Goal: Information Seeking & Learning: Learn about a topic

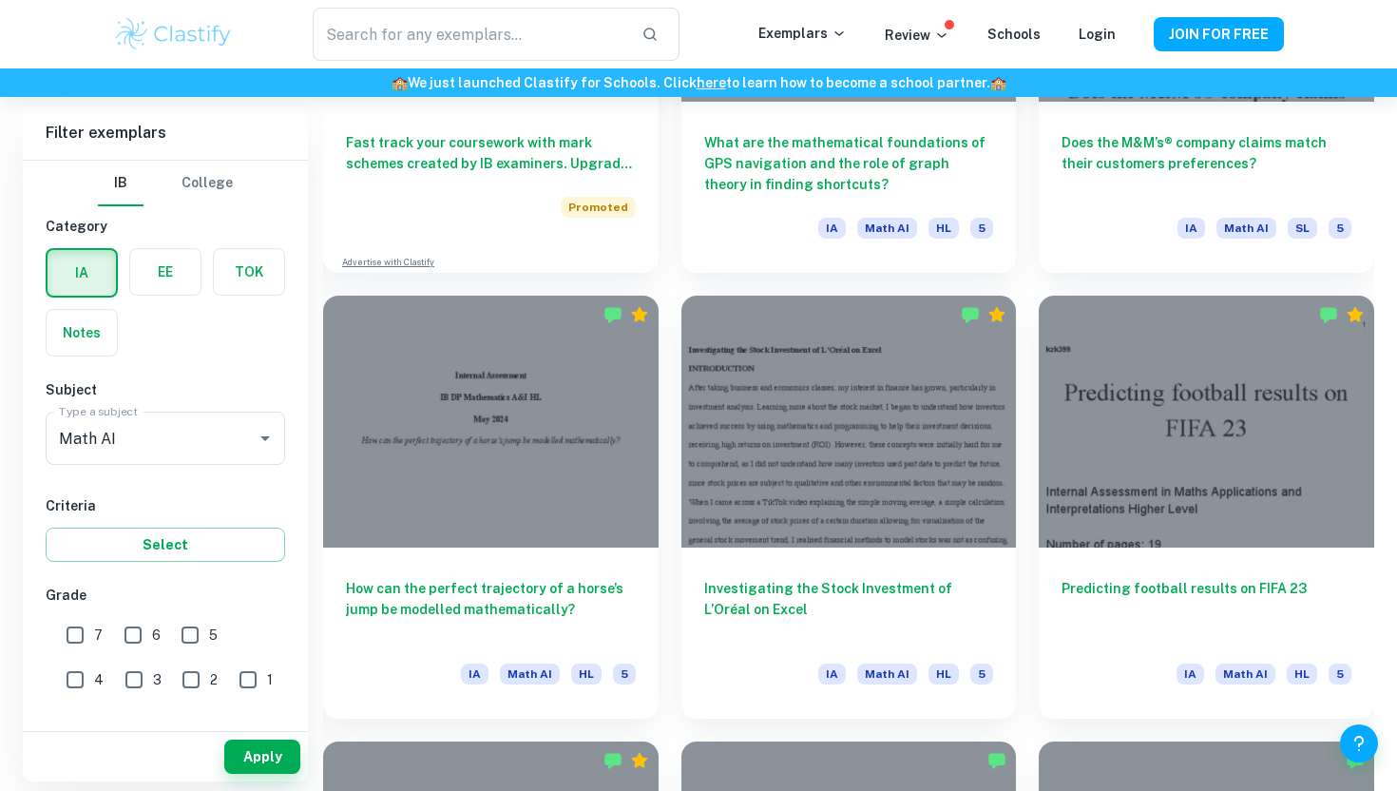
scroll to position [1714, 0]
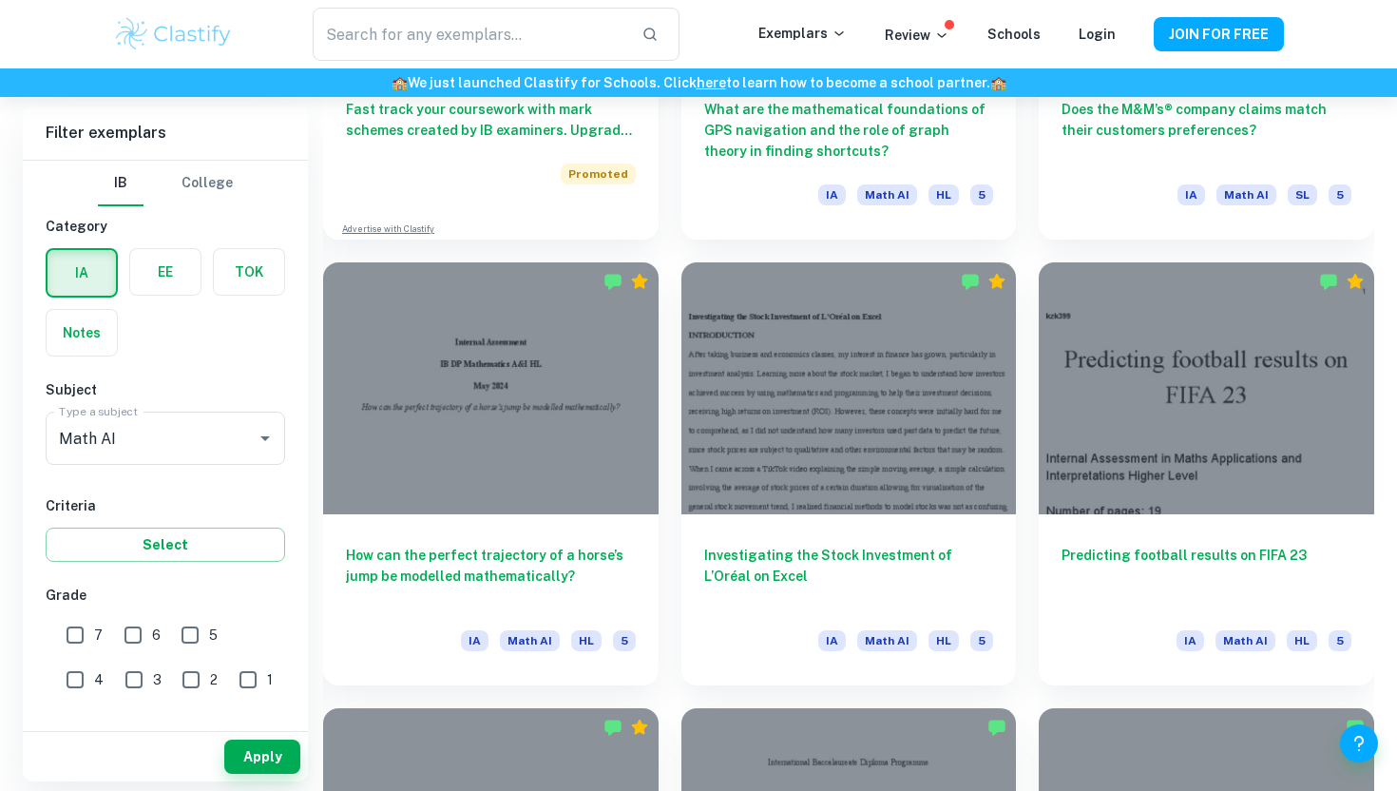
click at [82, 637] on input "7" at bounding box center [75, 635] width 38 height 38
checkbox input "true"
click at [122, 637] on input "6" at bounding box center [133, 635] width 38 height 38
checkbox input "true"
click at [237, 750] on button "Apply" at bounding box center [262, 756] width 76 height 34
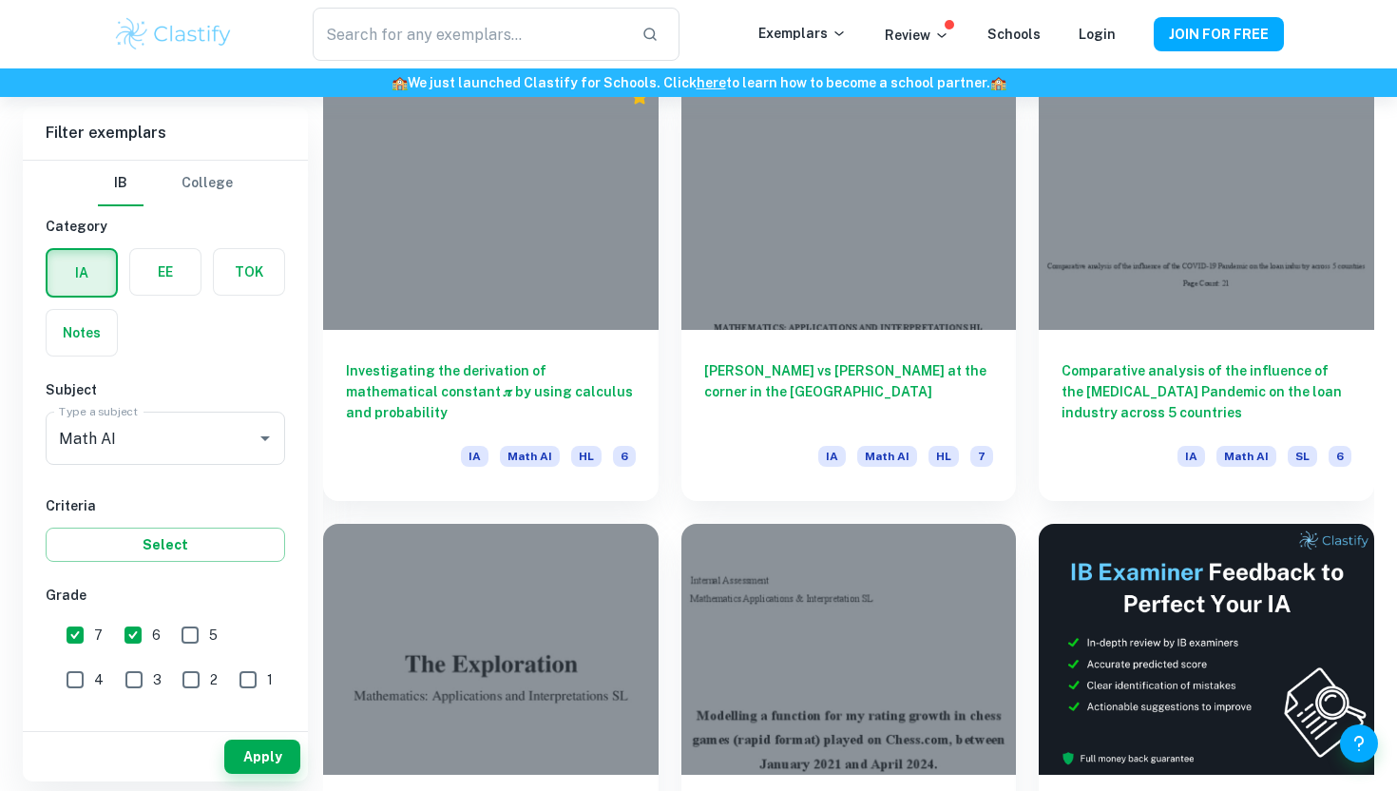
scroll to position [7167, 0]
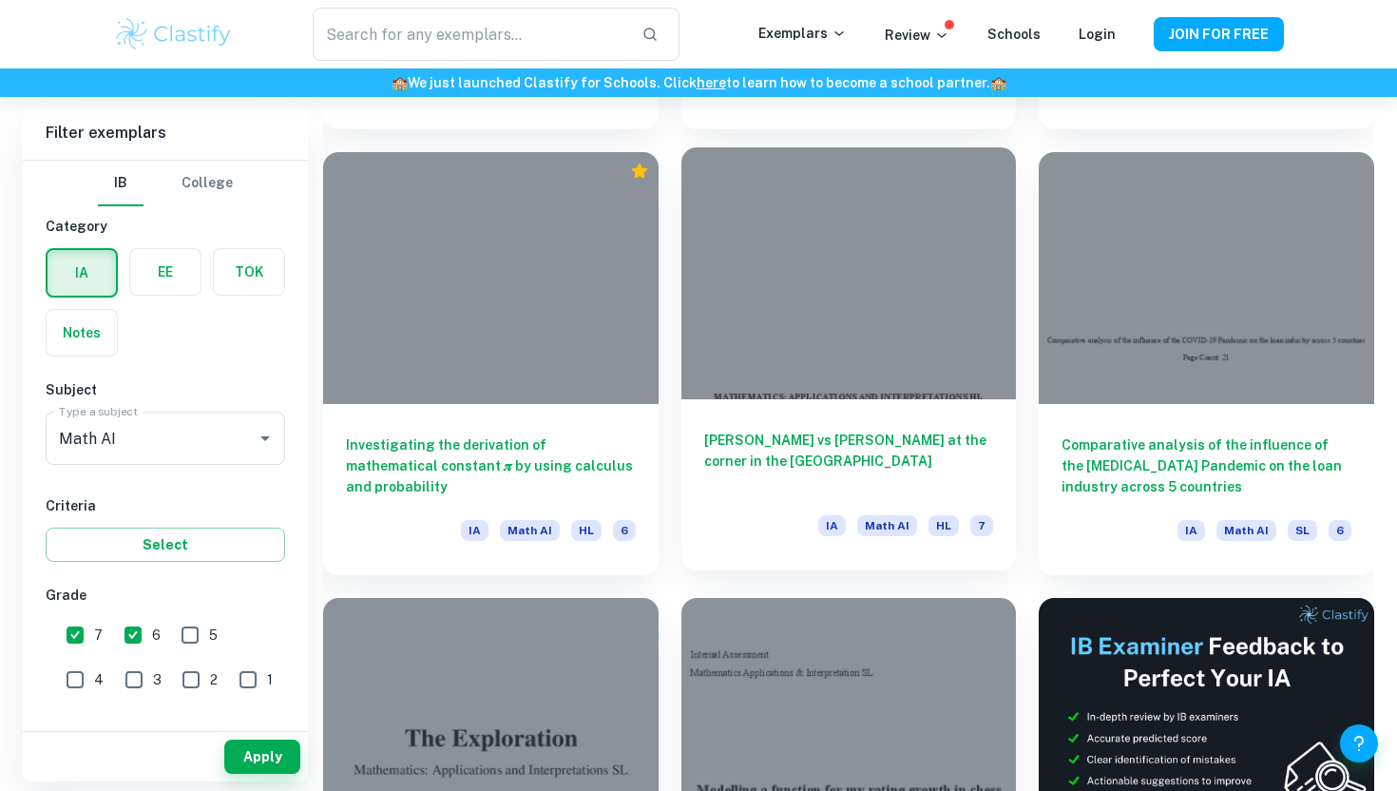
click at [942, 292] on div at bounding box center [848, 272] width 335 height 251
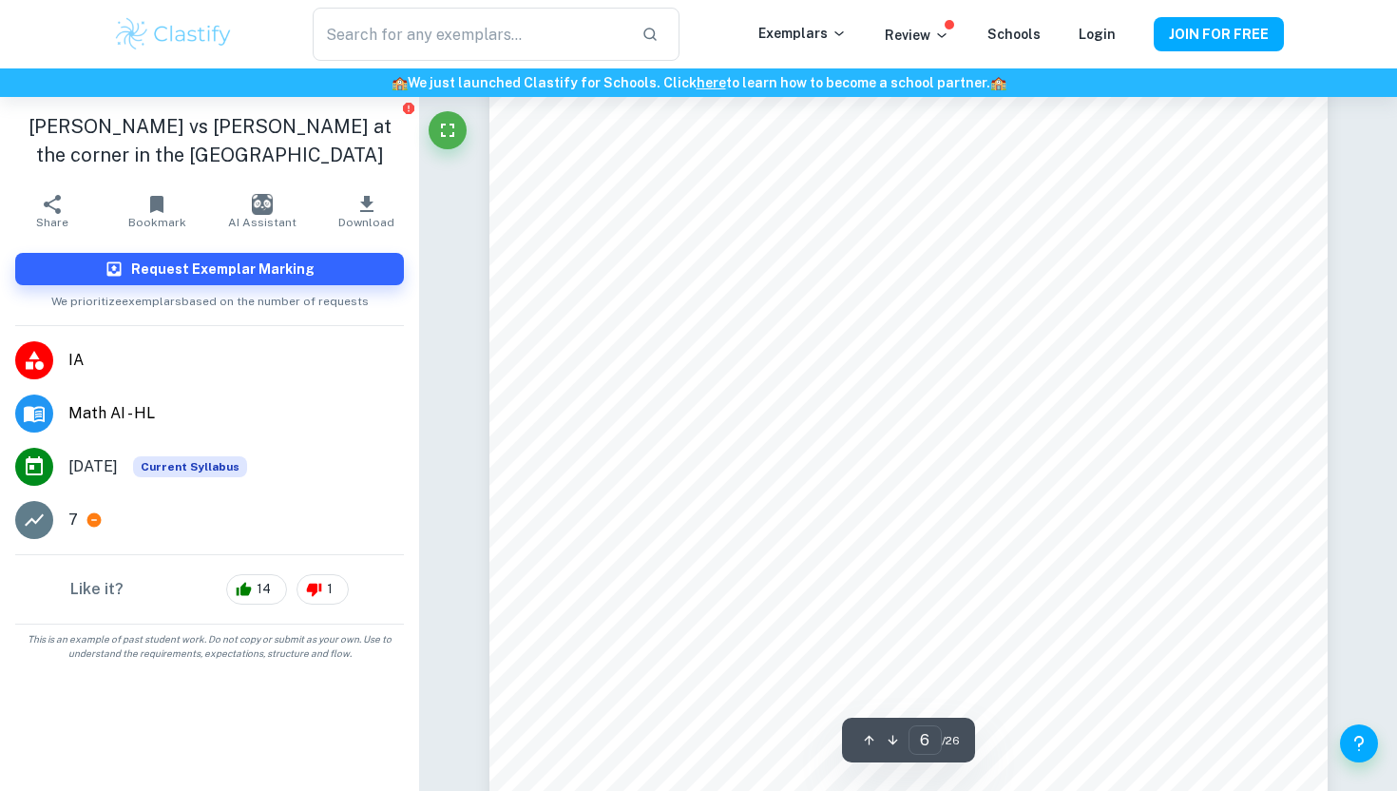
scroll to position [6519, 0]
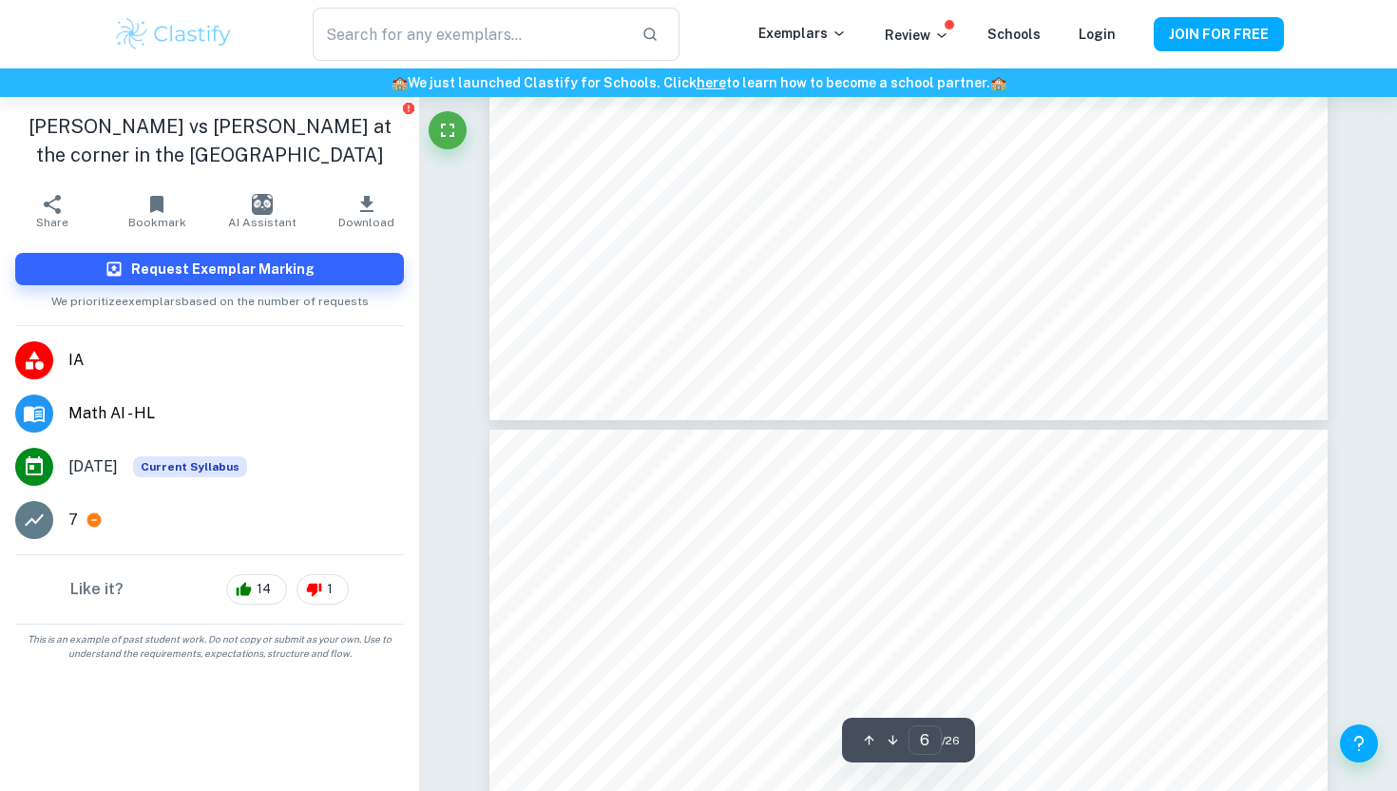
type input "7"
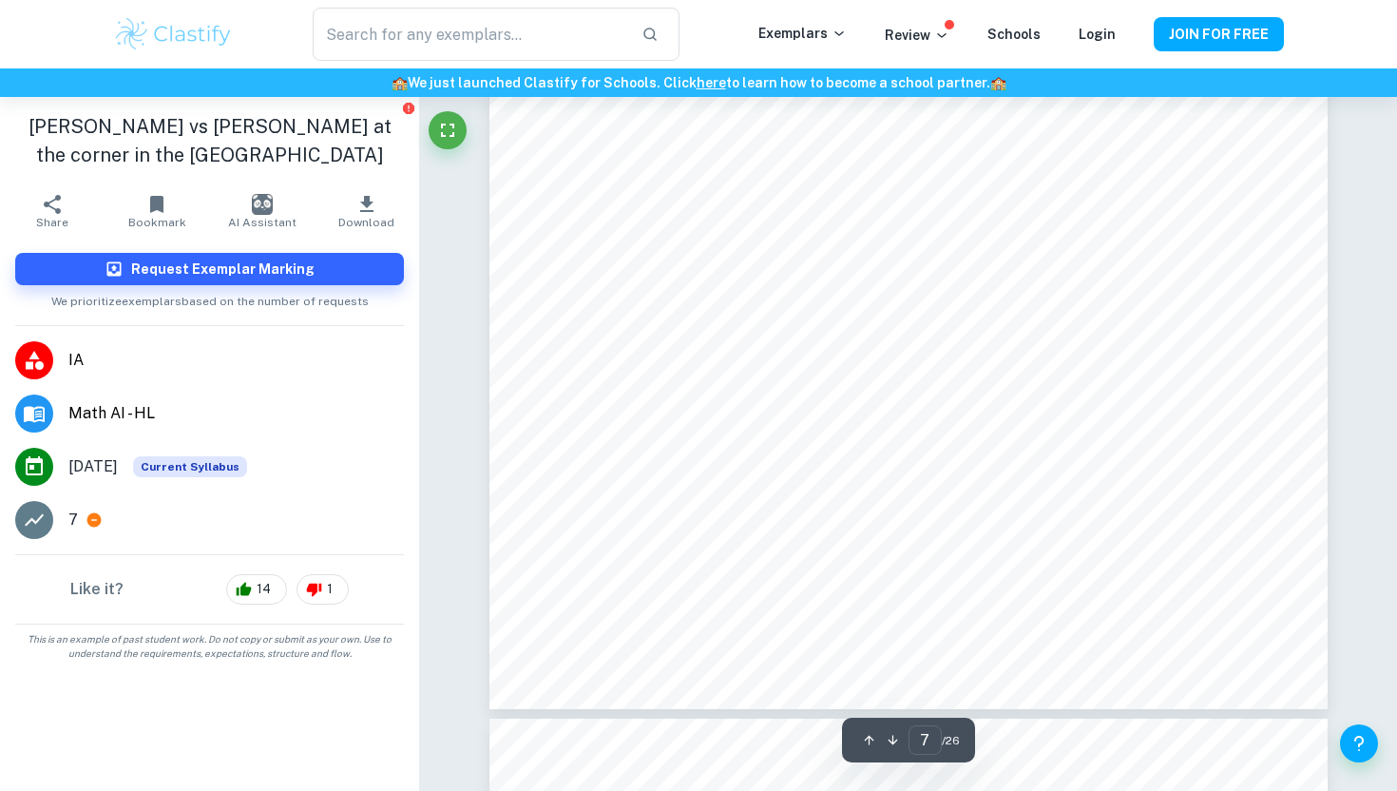
scroll to position [8035, 0]
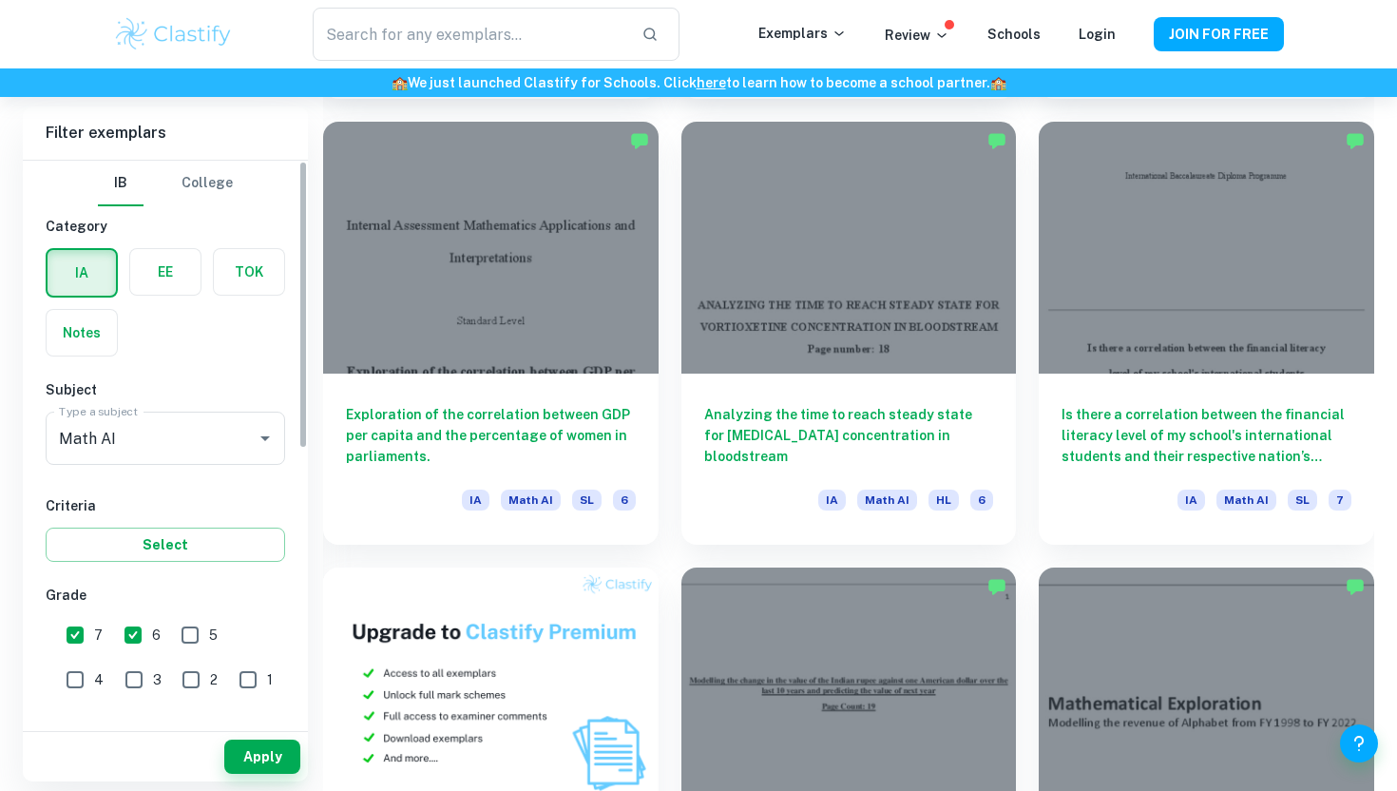
scroll to position [963, 0]
click at [182, 635] on input "5" at bounding box center [190, 635] width 38 height 38
checkbox input "true"
click at [243, 757] on button "Apply" at bounding box center [262, 756] width 76 height 34
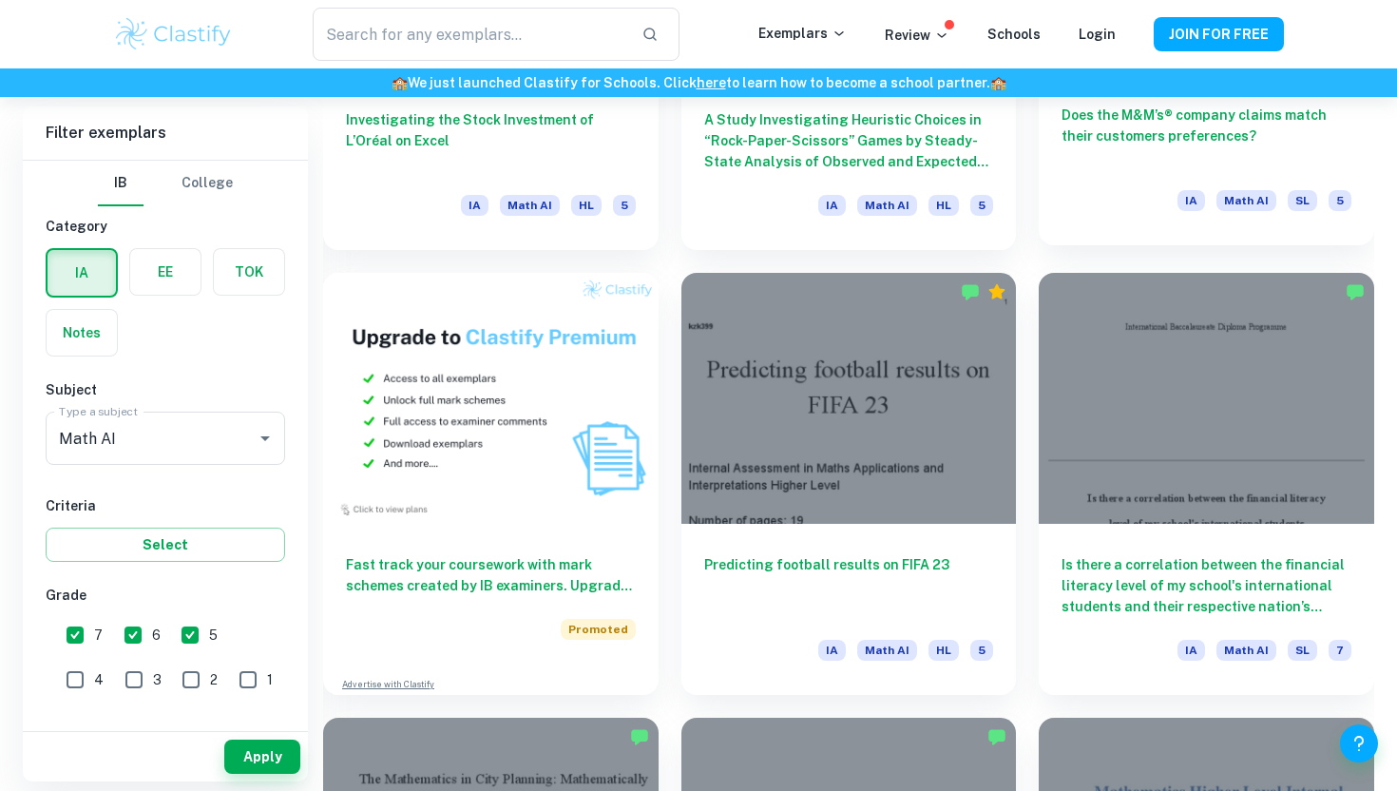
scroll to position [1274, 0]
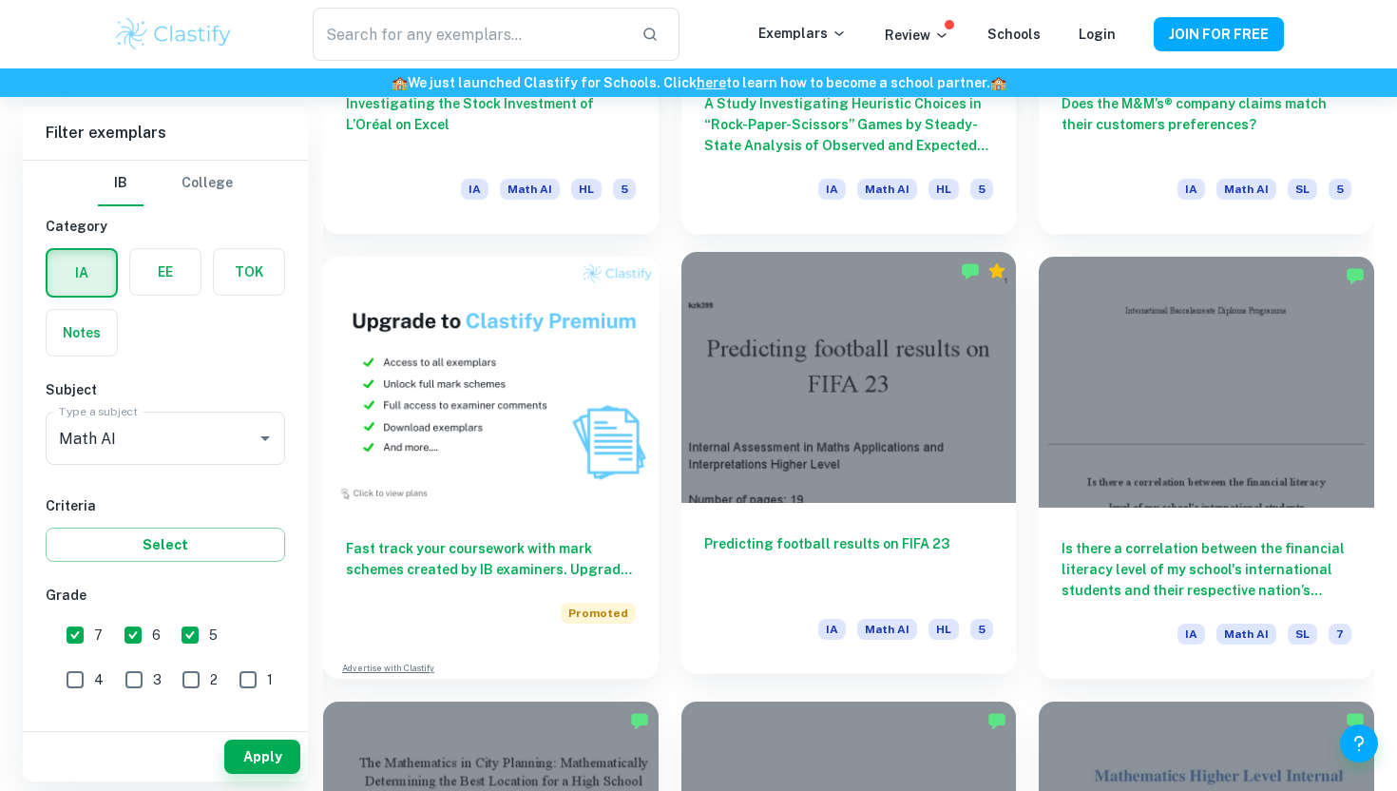
click at [917, 430] on div at bounding box center [848, 377] width 335 height 251
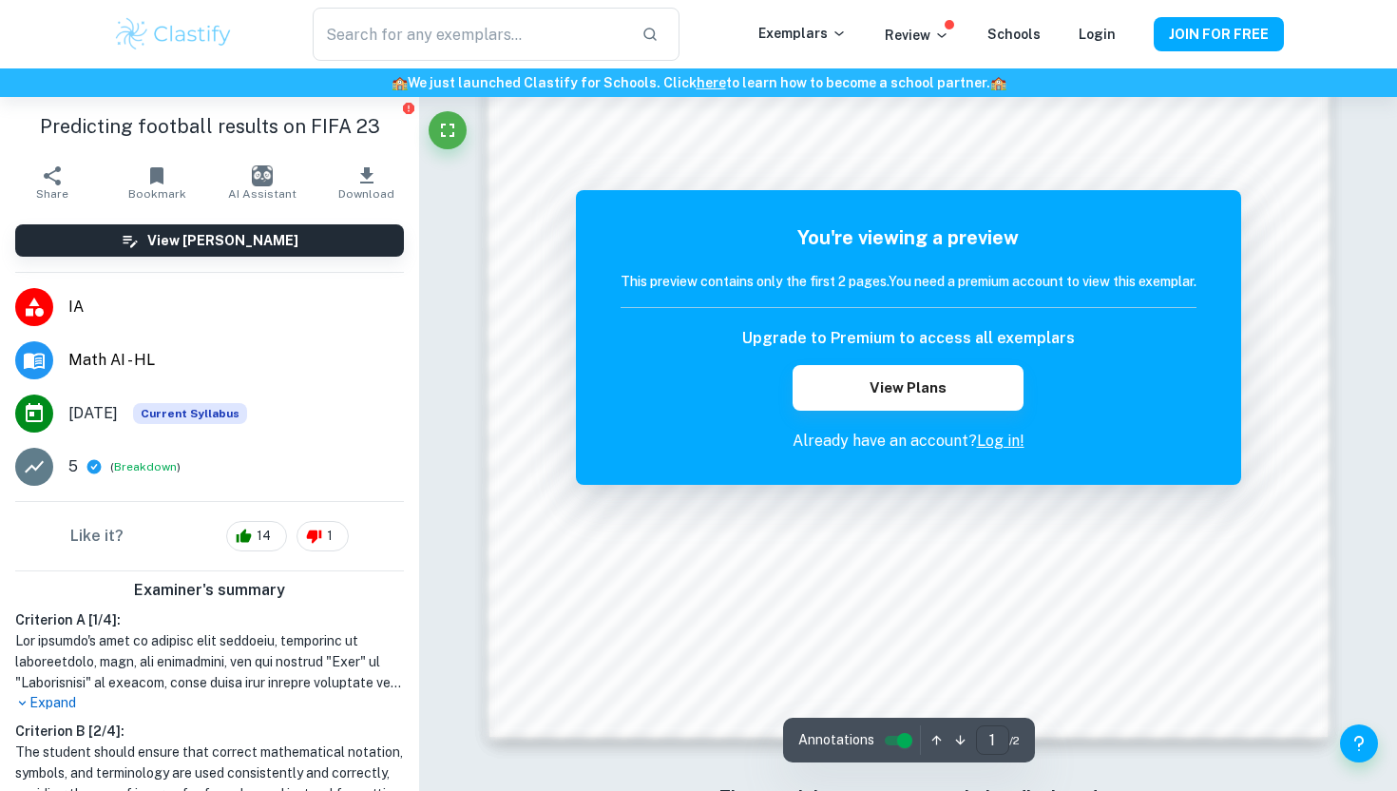
scroll to position [1635, 0]
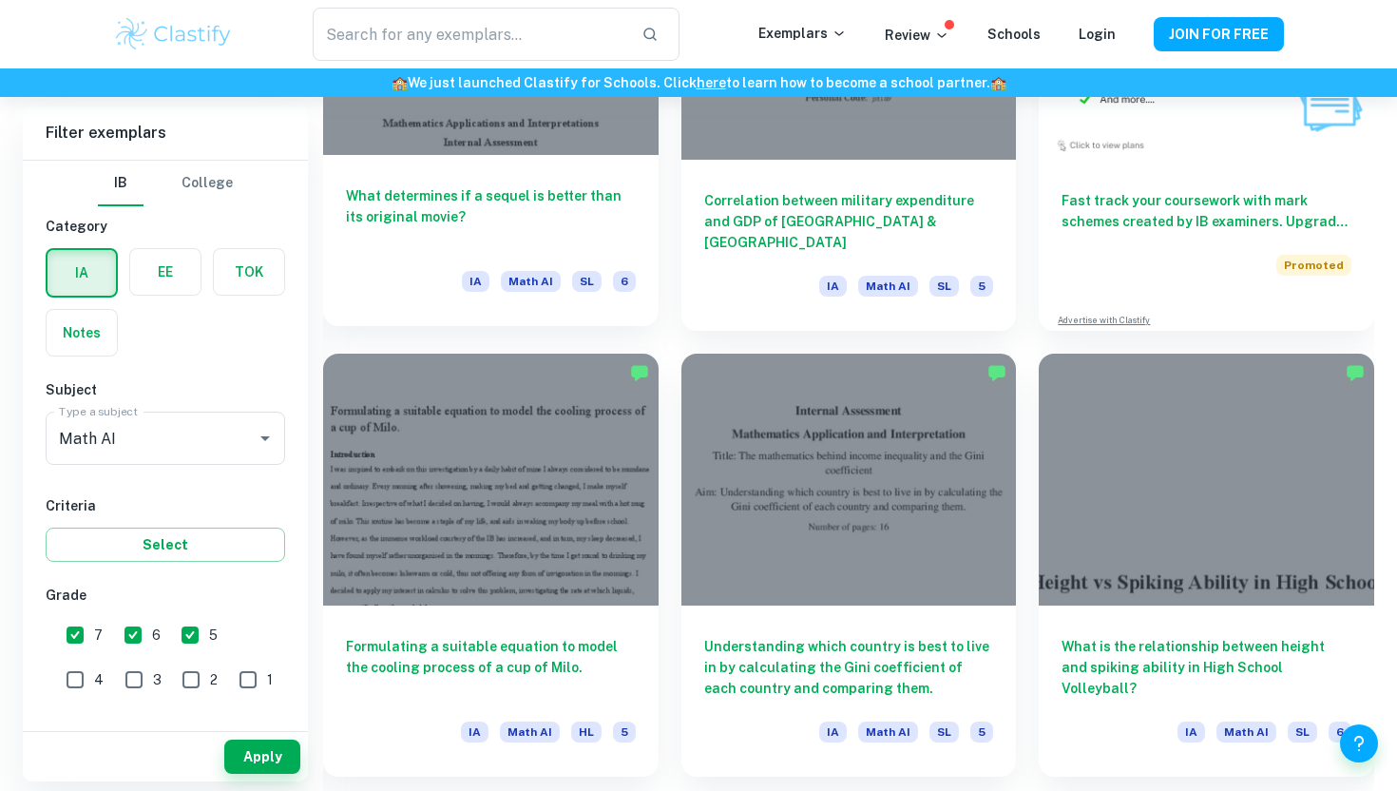
scroll to position [6080, 0]
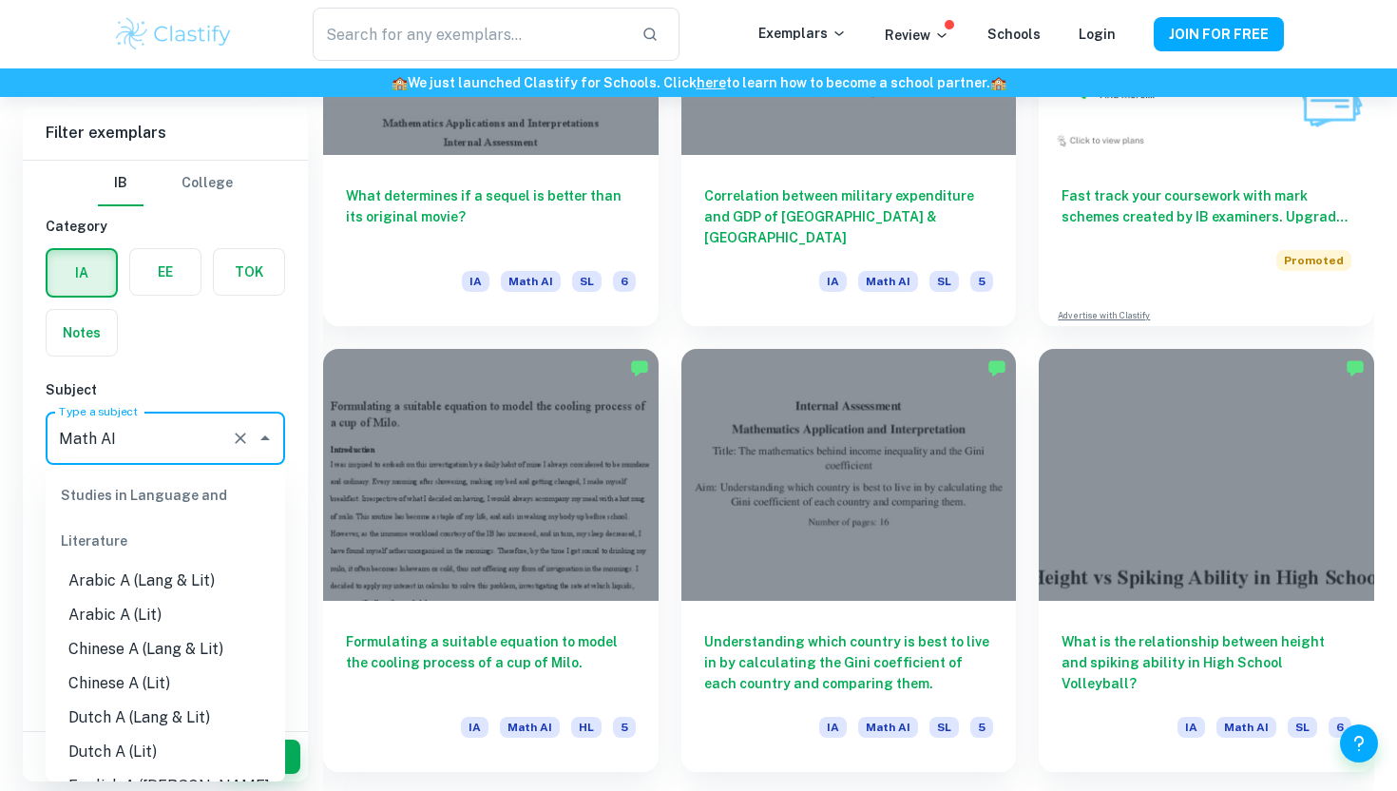
click at [150, 432] on input "Math AI" at bounding box center [138, 438] width 169 height 36
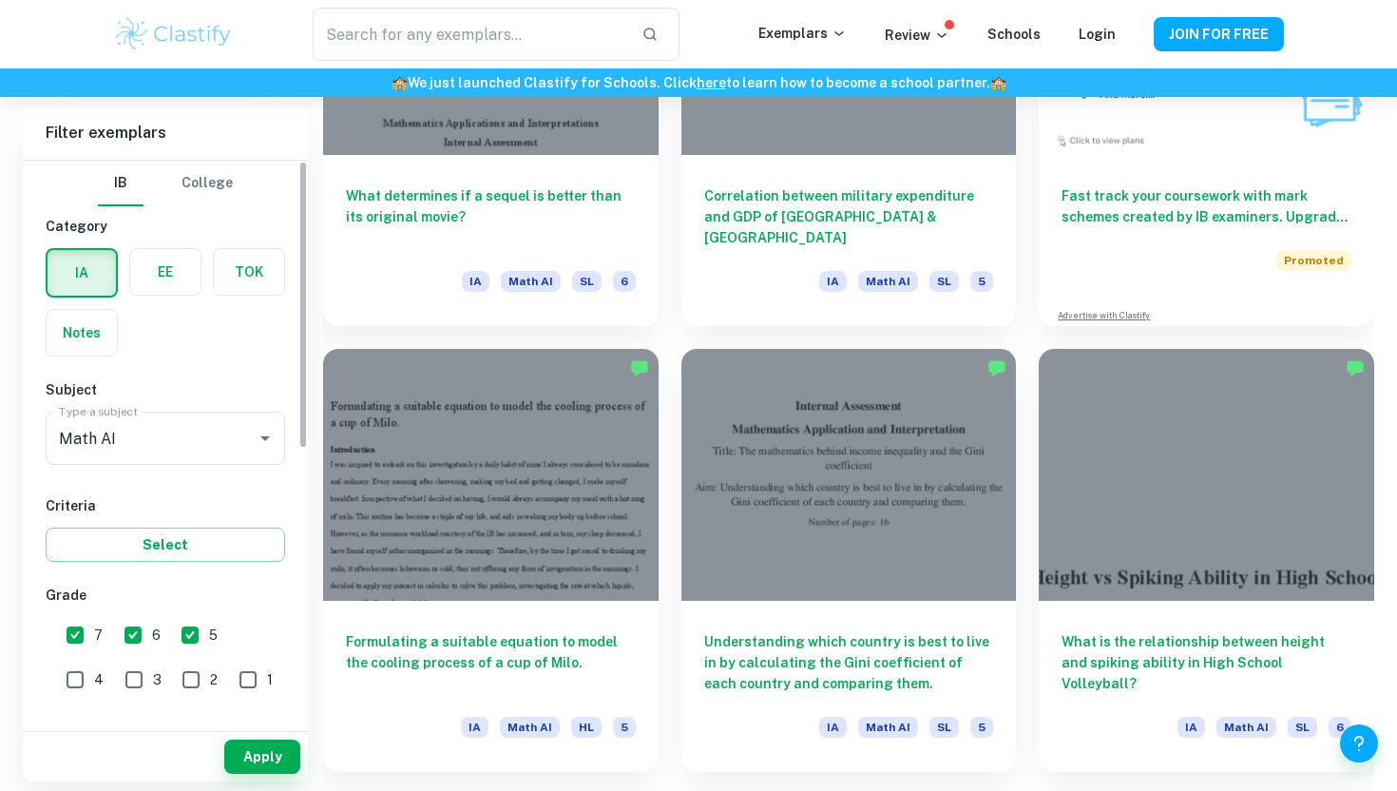
click at [168, 339] on div "IA EE TOK Notes" at bounding box center [159, 297] width 251 height 120
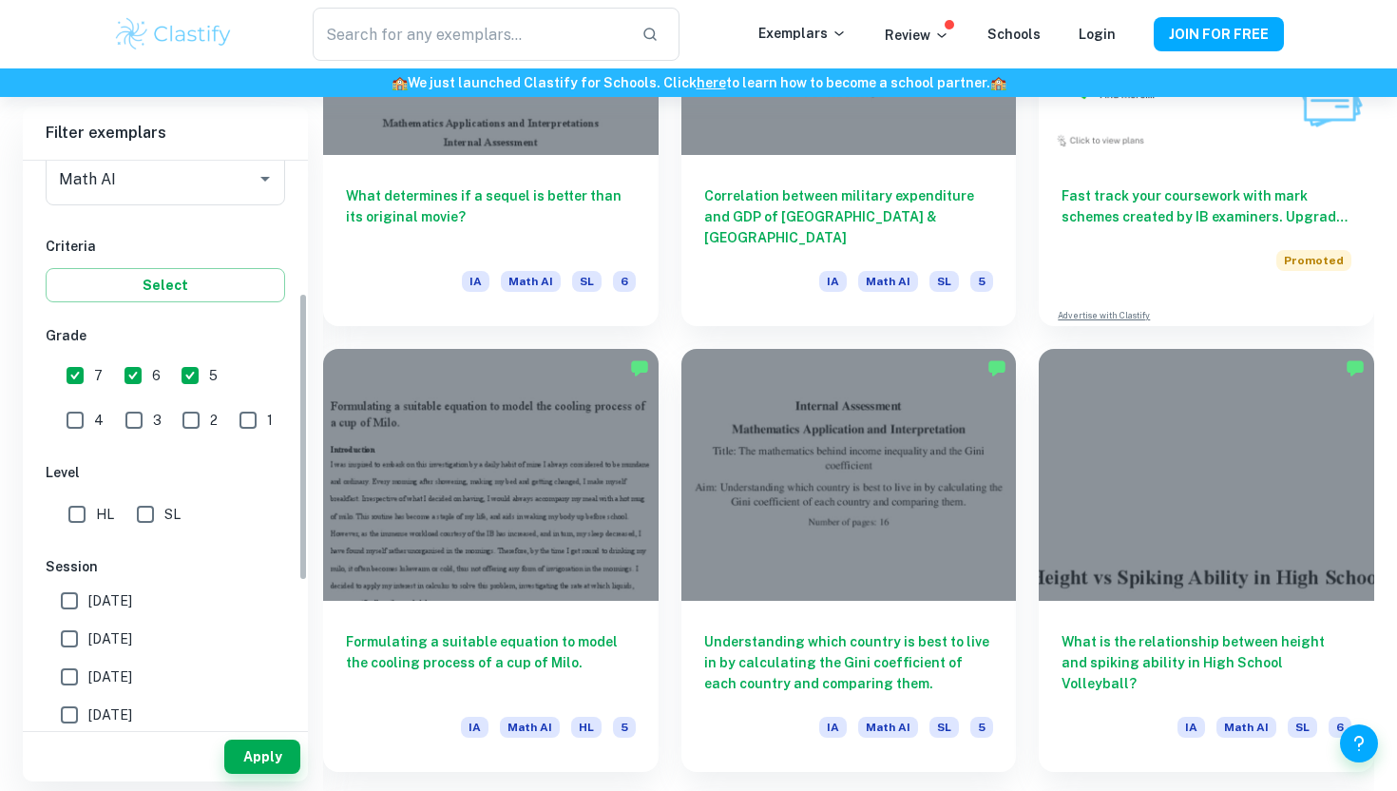
scroll to position [269, 0]
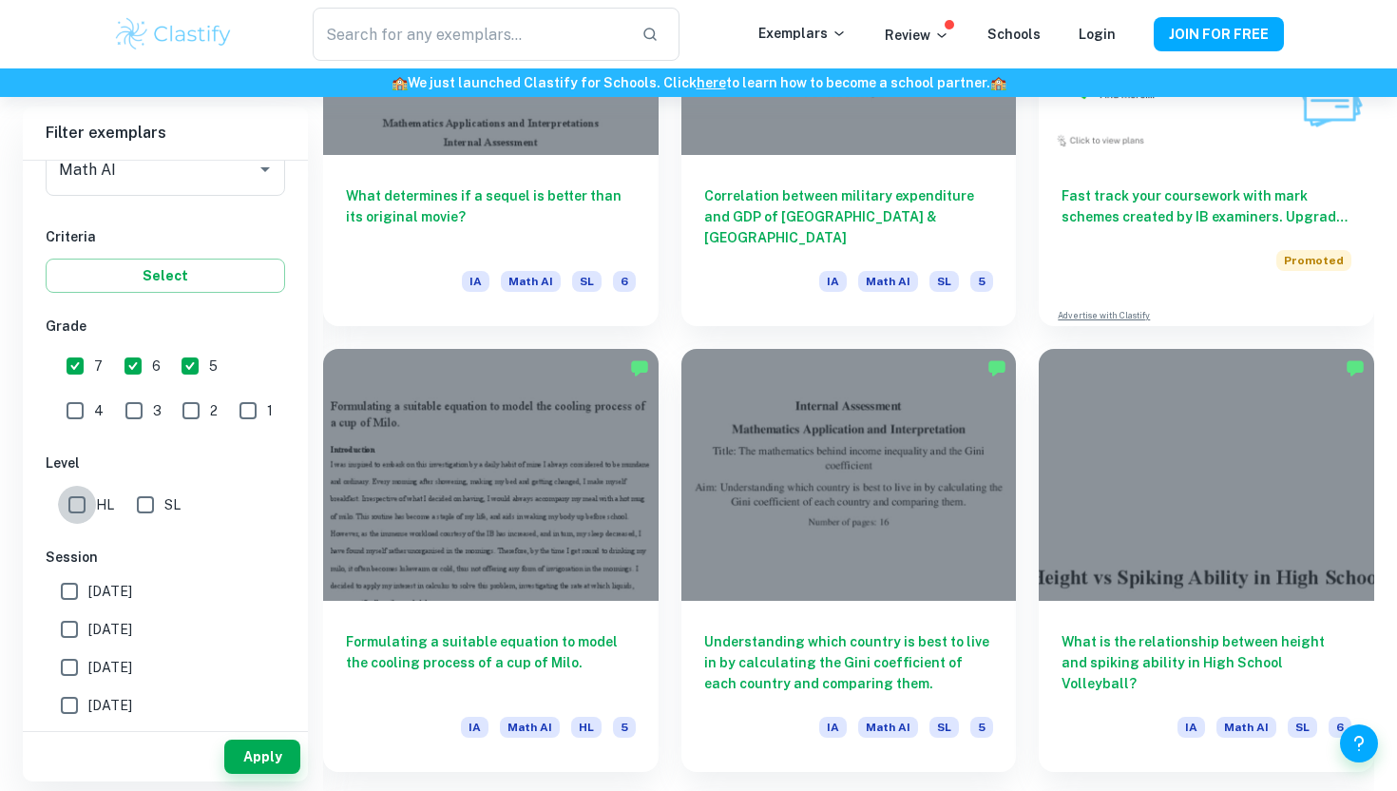
click at [78, 494] on input "HL" at bounding box center [77, 505] width 38 height 38
checkbox input "true"
click at [279, 776] on div "Apply" at bounding box center [165, 756] width 285 height 49
click at [274, 767] on button "Apply" at bounding box center [262, 756] width 76 height 34
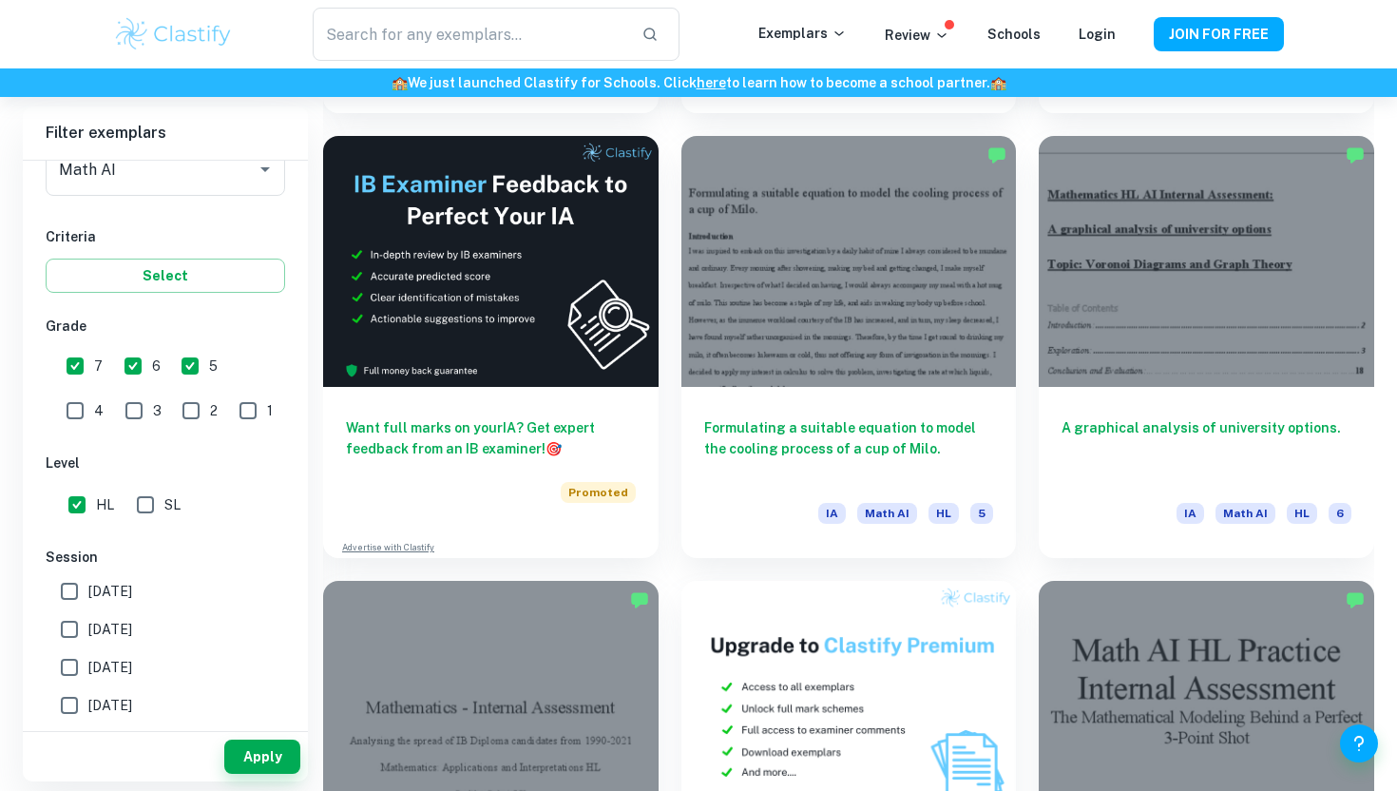
scroll to position [3388, 0]
